Goal: Information Seeking & Learning: Learn about a topic

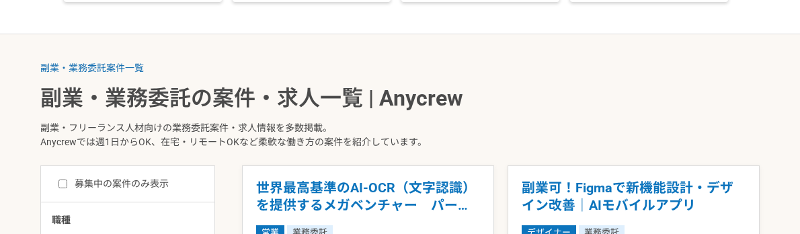
scroll to position [329, 0]
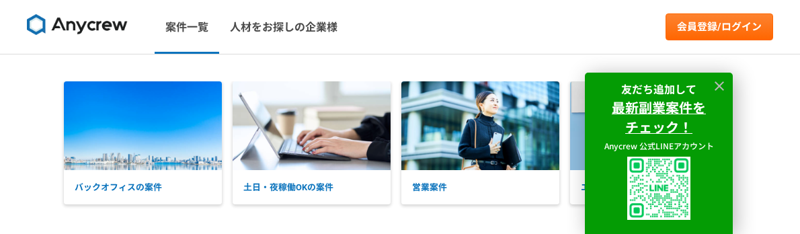
scroll to position [356, 0]
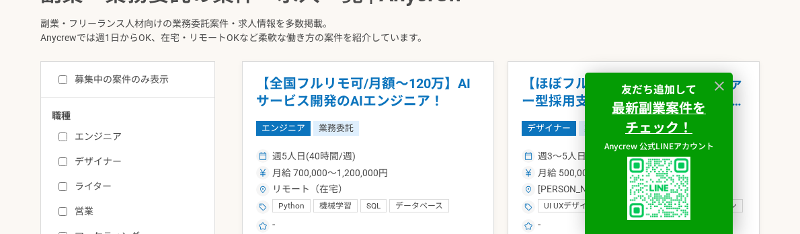
scroll to position [403, 0]
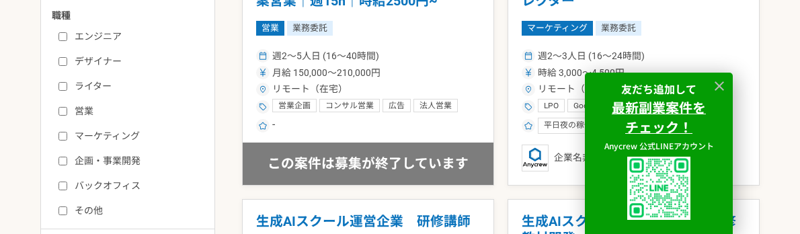
scroll to position [429, 0]
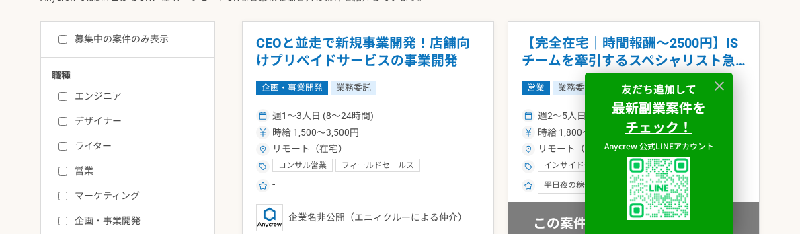
scroll to position [440, 0]
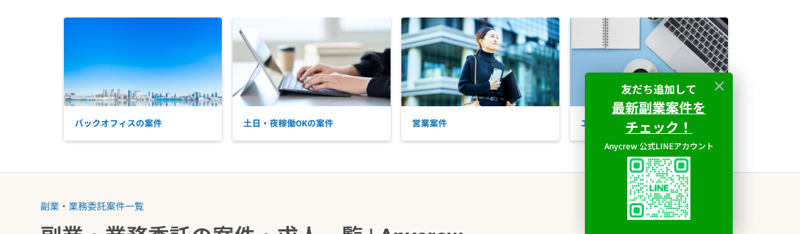
scroll to position [65, 0]
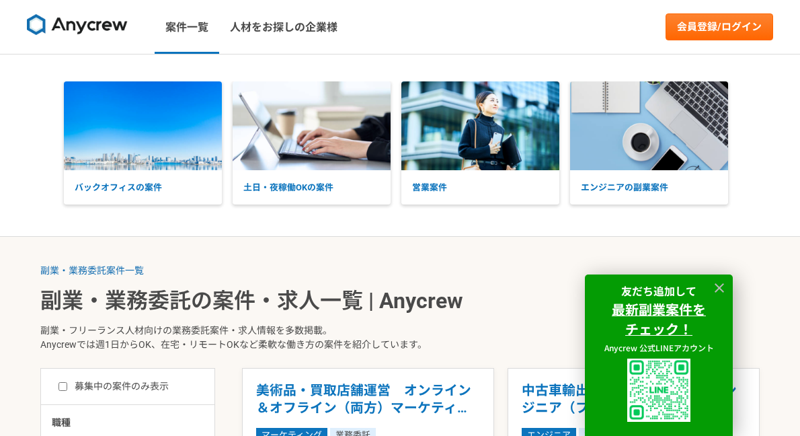
scroll to position [3736, 0]
